Goal: Find specific page/section: Find specific page/section

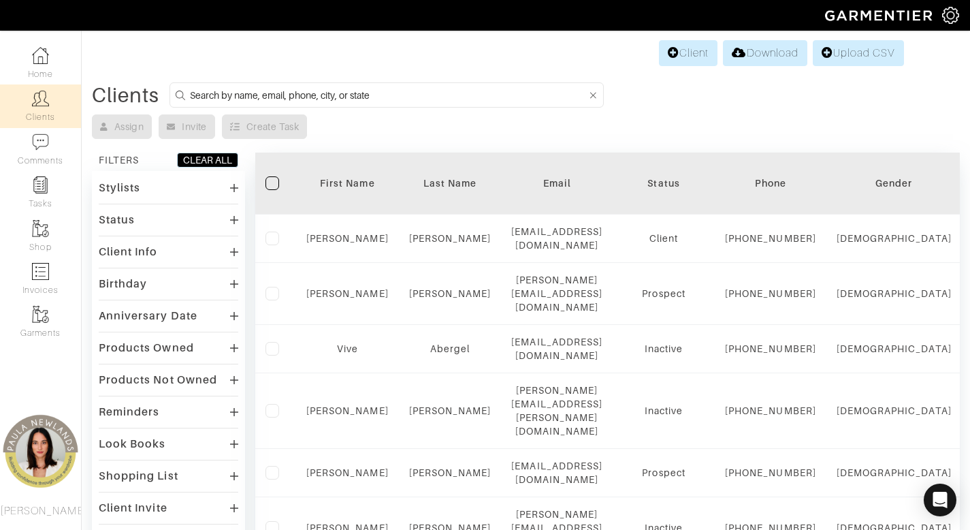
click at [408, 95] on input at bounding box center [388, 94] width 397 height 17
type input "sanah"
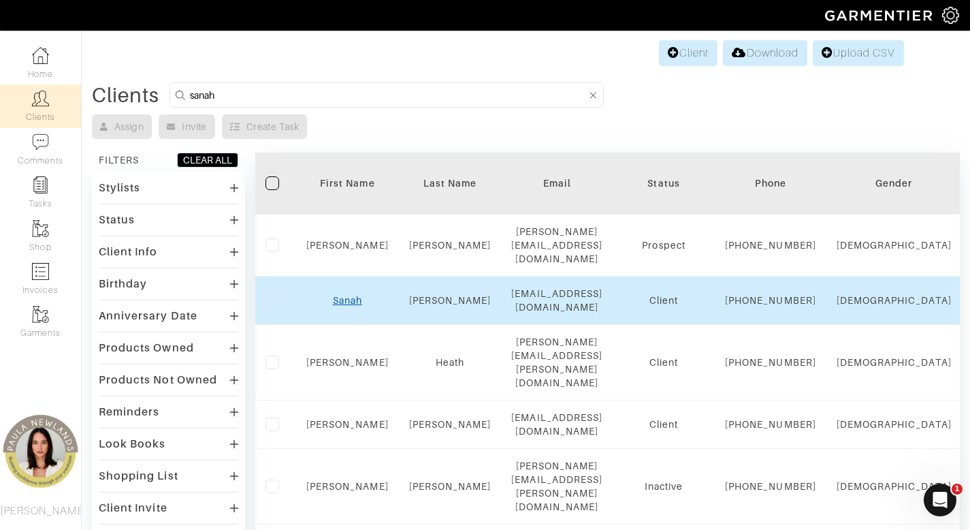
click at [344, 304] on link "Sanah" at bounding box center [347, 300] width 29 height 11
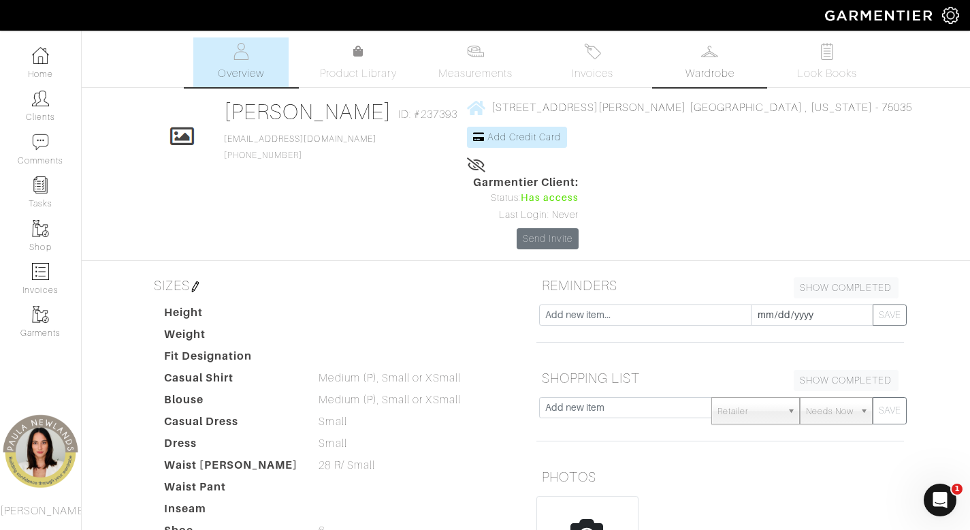
click at [702, 52] on img at bounding box center [709, 51] width 17 height 17
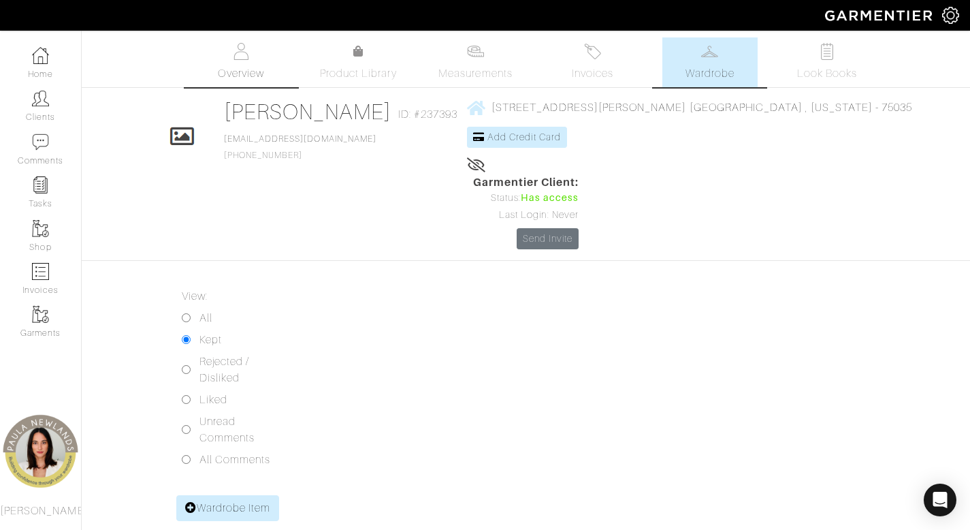
click at [235, 72] on span "Overview" at bounding box center [241, 73] width 46 height 16
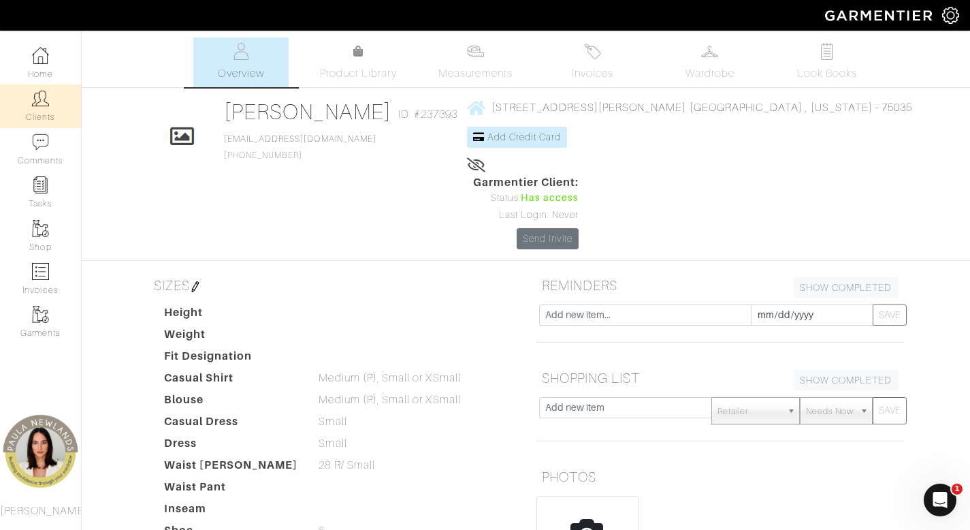
click at [40, 103] on img at bounding box center [40, 98] width 17 height 17
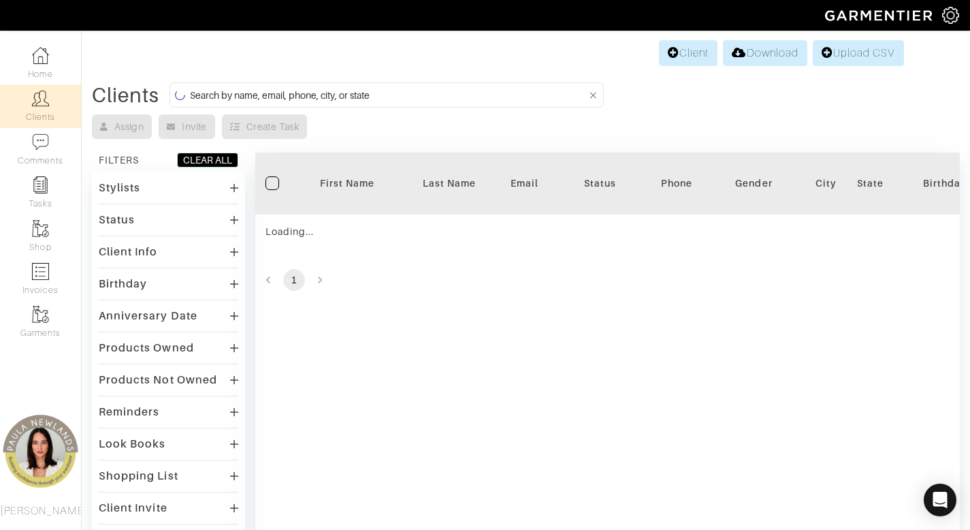
click at [553, 108] on div "Clients Assign Invite Create Task FILTERS CLEAR ALL Stylists Paula Newlands Sta…" at bounding box center [526, 367] width 868 height 570
click at [553, 87] on input at bounding box center [388, 94] width 397 height 17
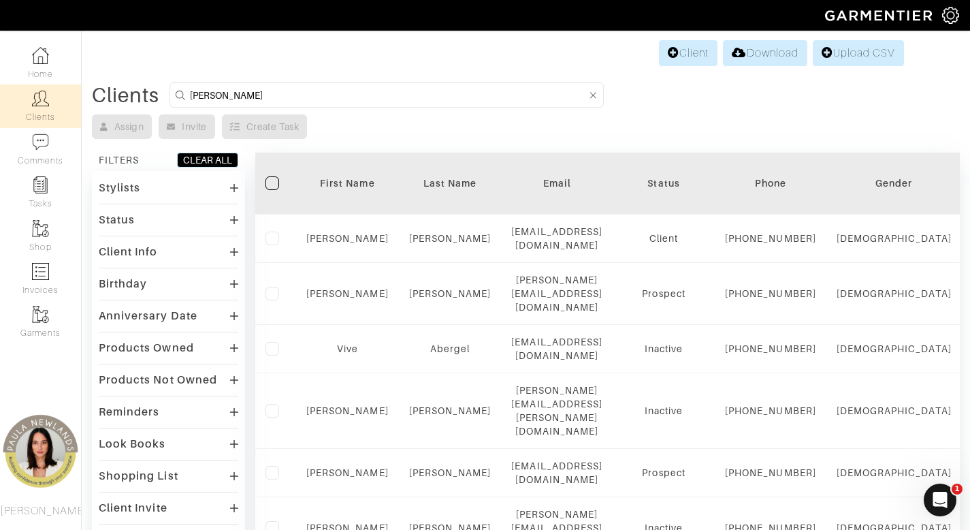
type input "jackie"
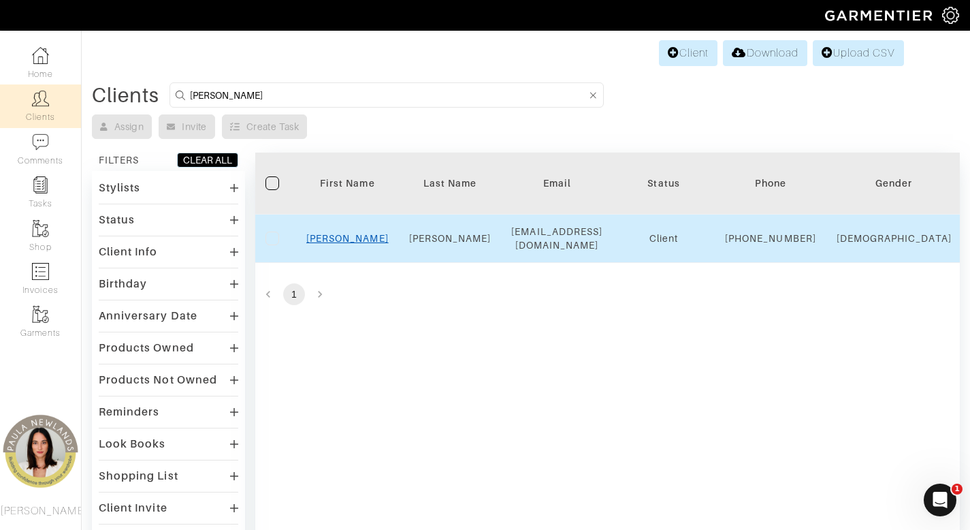
click at [340, 244] on link "Jackie" at bounding box center [347, 238] width 82 height 11
